Goal: Task Accomplishment & Management: Manage account settings

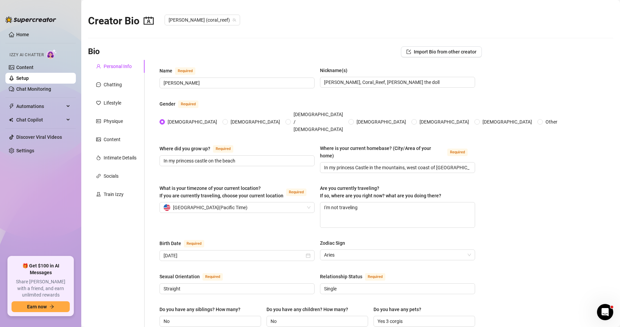
click at [32, 153] on link "Settings" at bounding box center [25, 150] width 18 height 5
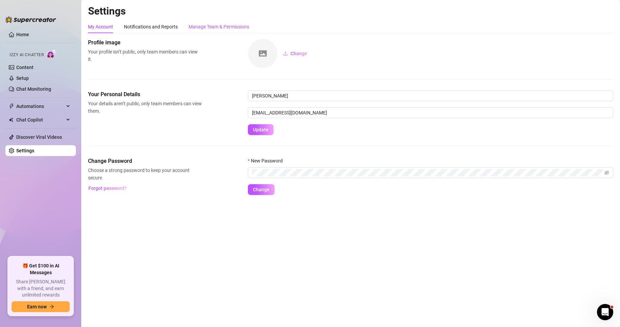
click at [196, 29] on div "Manage Team & Permissions" at bounding box center [219, 26] width 61 height 7
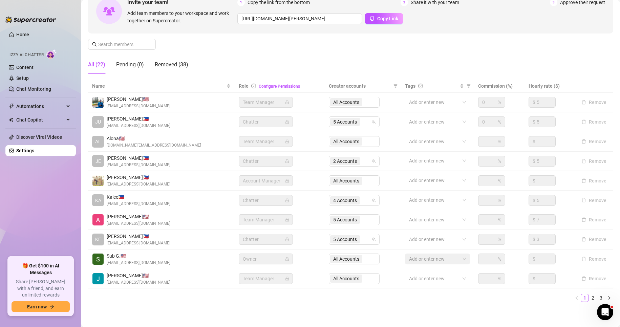
scroll to position [72, 0]
click at [589, 299] on link "2" at bounding box center [592, 297] width 7 height 7
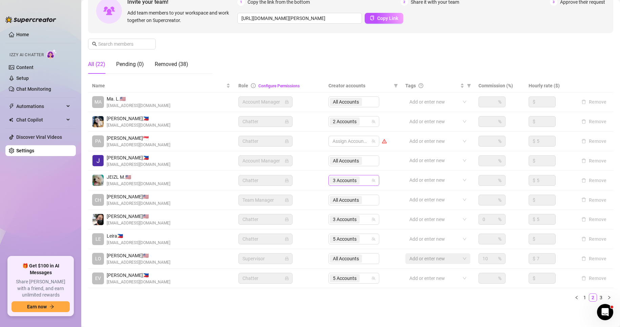
click at [342, 182] on span "3 Accounts" at bounding box center [345, 180] width 24 height 7
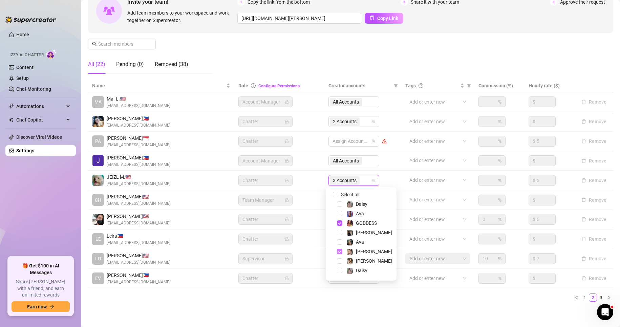
scroll to position [18, 0]
click at [340, 238] on div "[PERSON_NAME]" at bounding box center [360, 234] width 67 height 8
click at [339, 235] on span "Select tree node" at bounding box center [339, 233] width 5 height 5
click at [340, 204] on span "Select tree node" at bounding box center [339, 205] width 5 height 5
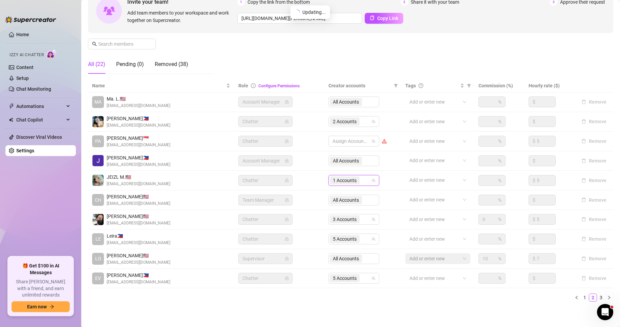
click at [284, 308] on div "Settings My Account Notifications and Reports Manage Team & Permissions Profile…" at bounding box center [350, 123] width 525 height 383
